Goal: Find contact information: Find contact information

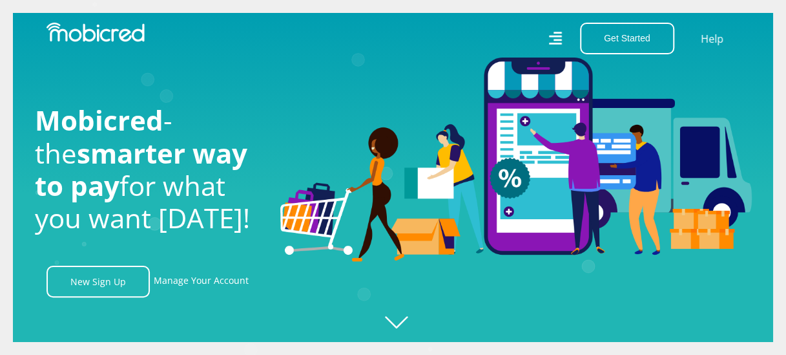
click at [554, 31] on icon at bounding box center [554, 38] width 13 height 19
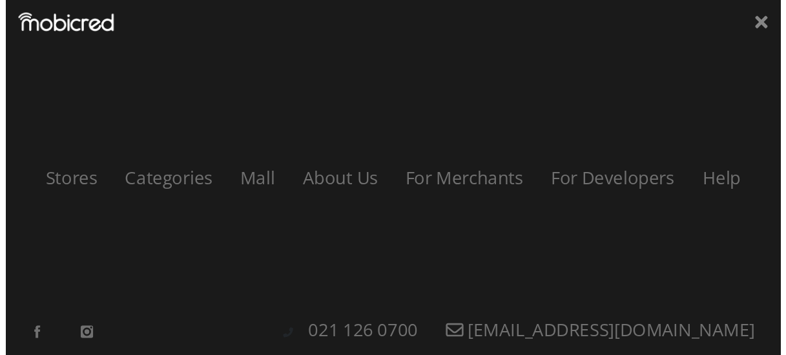
scroll to position [0, 921]
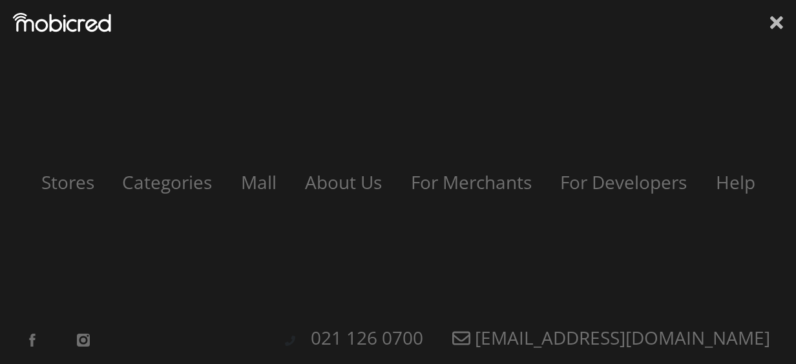
click at [781, 25] on icon at bounding box center [776, 22] width 13 height 19
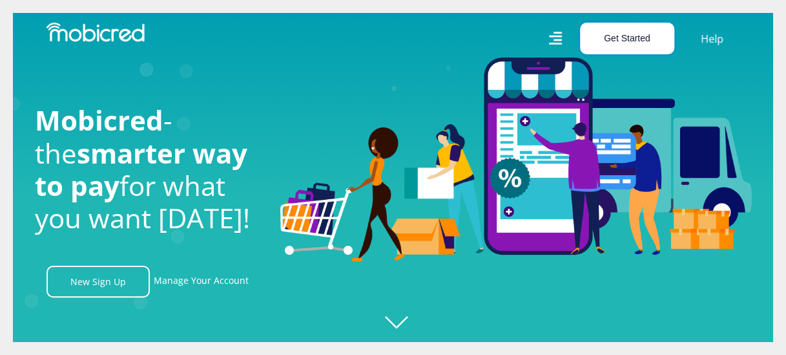
click at [630, 41] on button "Get Started" at bounding box center [627, 39] width 94 height 32
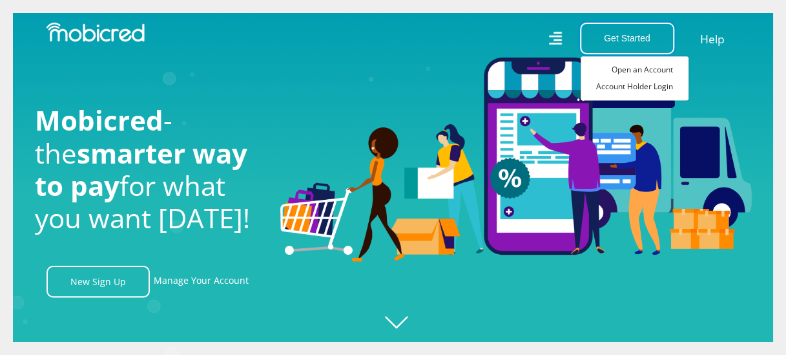
scroll to position [0, 1657]
click at [717, 40] on link "Help" at bounding box center [712, 38] width 26 height 19
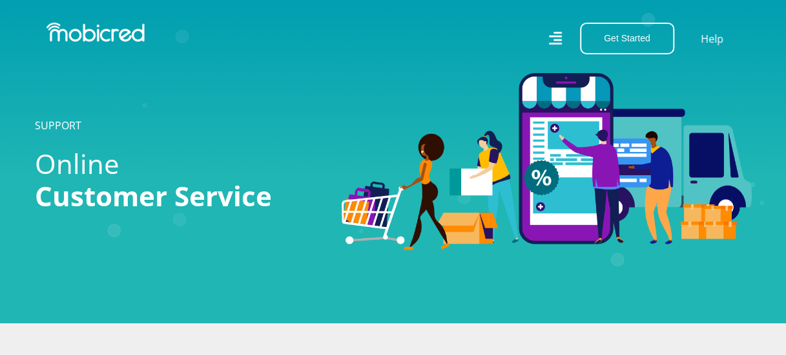
click at [697, 39] on div "Get Started Open an Account Account Holder Login Help" at bounding box center [571, 39] width 357 height 32
click at [705, 36] on link "Help" at bounding box center [712, 38] width 26 height 19
click at [729, 30] on div "Get Started Open an Account Account Holder Login Help" at bounding box center [571, 39] width 357 height 32
click at [717, 36] on link "Help" at bounding box center [712, 38] width 26 height 19
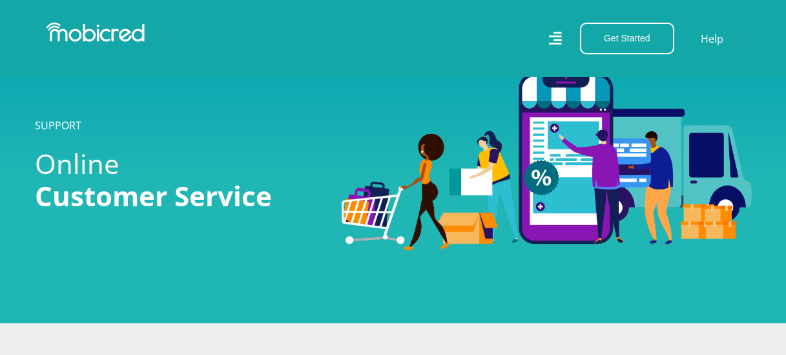
scroll to position [194, 0]
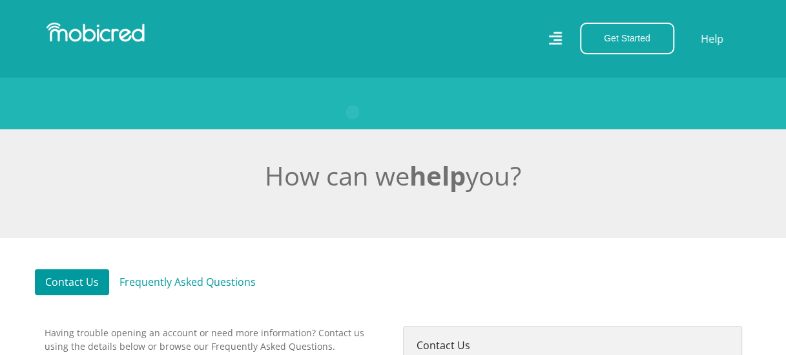
click at [76, 272] on link "Contact Us" at bounding box center [72, 282] width 74 height 26
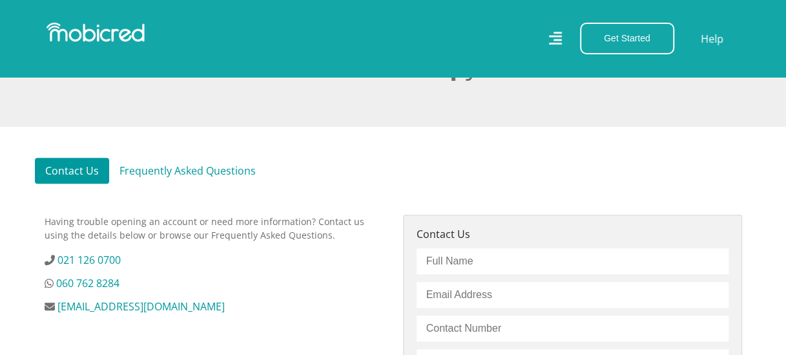
scroll to position [388, 0]
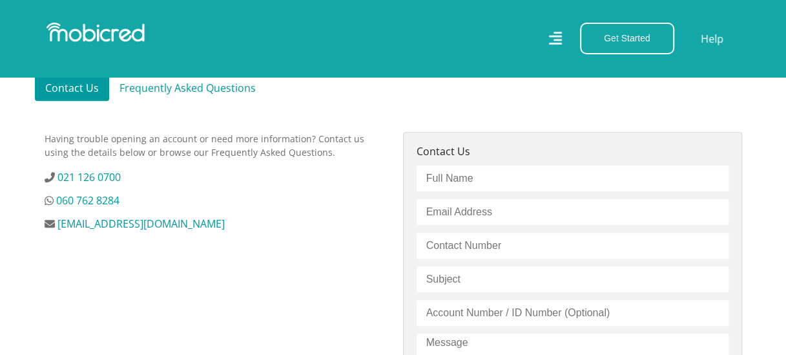
click at [143, 179] on li "021 126 0700" at bounding box center [214, 177] width 339 height 16
drag, startPoint x: 140, startPoint y: 195, endPoint x: 55, endPoint y: 201, distance: 84.8
click at [55, 201] on li "060 762 8284" at bounding box center [214, 201] width 339 height 16
drag, startPoint x: 56, startPoint y: 201, endPoint x: 68, endPoint y: 201, distance: 12.9
copy link "060 762 8284"
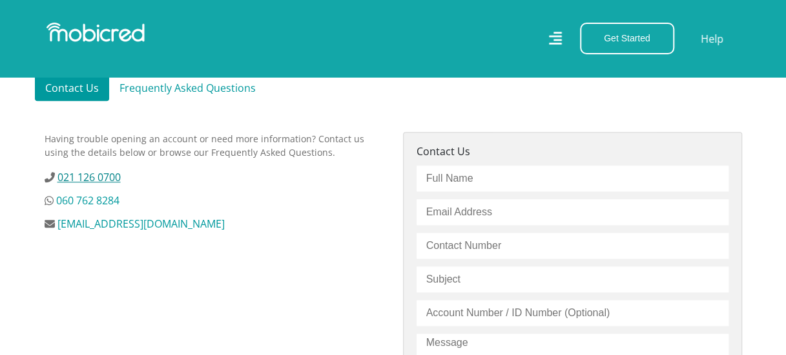
drag, startPoint x: 121, startPoint y: 177, endPoint x: 58, endPoint y: 176, distance: 63.3
click at [58, 176] on li "021 126 0700" at bounding box center [214, 177] width 339 height 16
copy link "021 126 0700"
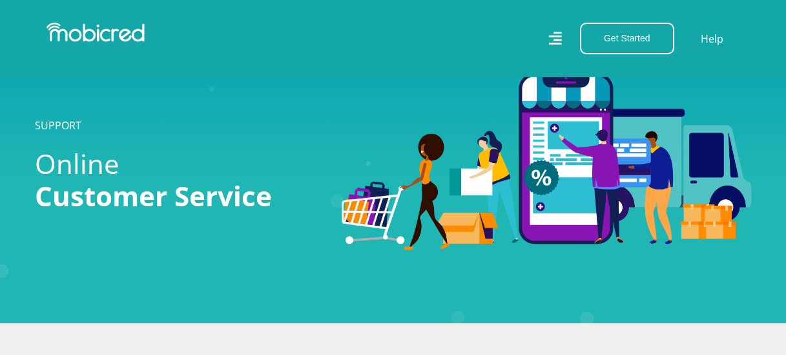
scroll to position [388, 0]
